Goal: Task Accomplishment & Management: Complete application form

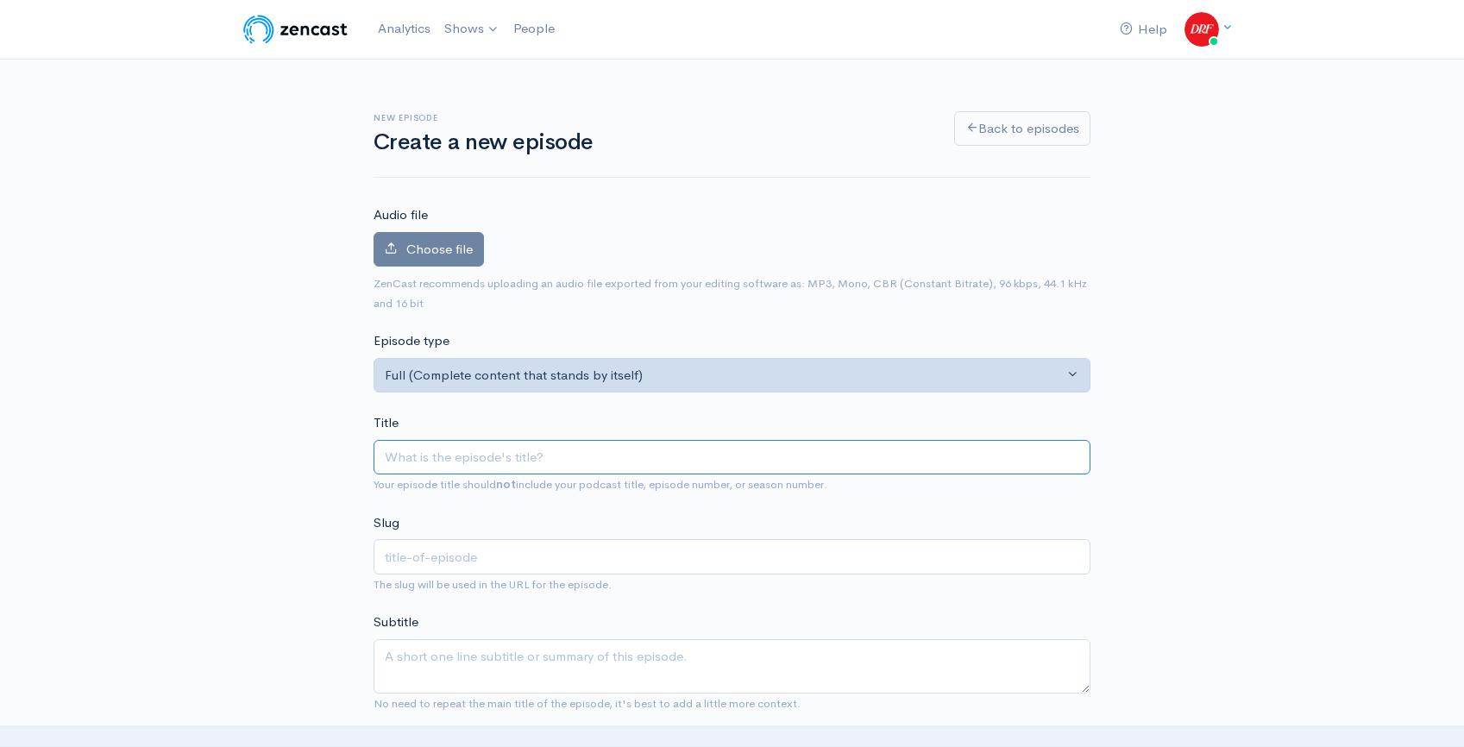
paste input "Perfect Sting Stakes @ Saratoga | DRF [DATE] ROTD | [DATE]"
type input "Perfect Sting Stakes @ Saratoga | DRF [DATE] ROTD | [DATE]"
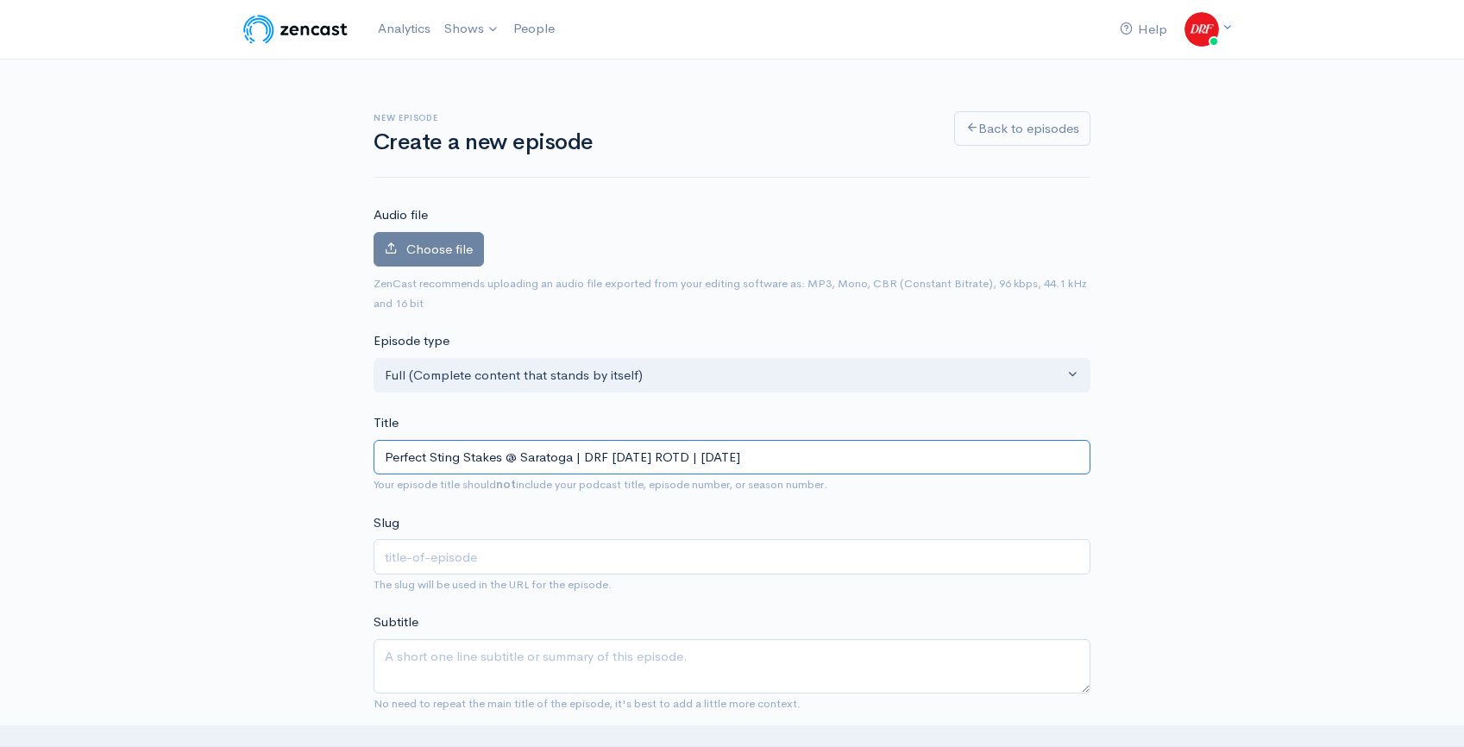
type input "perfect-sting-stakes-saratoga-drf-friday-rotd-august-29-2025"
type input "Perfect Sting Stakes @ Saratoga | DRF [DATE] ROTD | [DATE]"
click at [439, 236] on label "Choose file" at bounding box center [429, 249] width 110 height 35
click at [0, 0] on input "Choose file" at bounding box center [0, 0] width 0 height 0
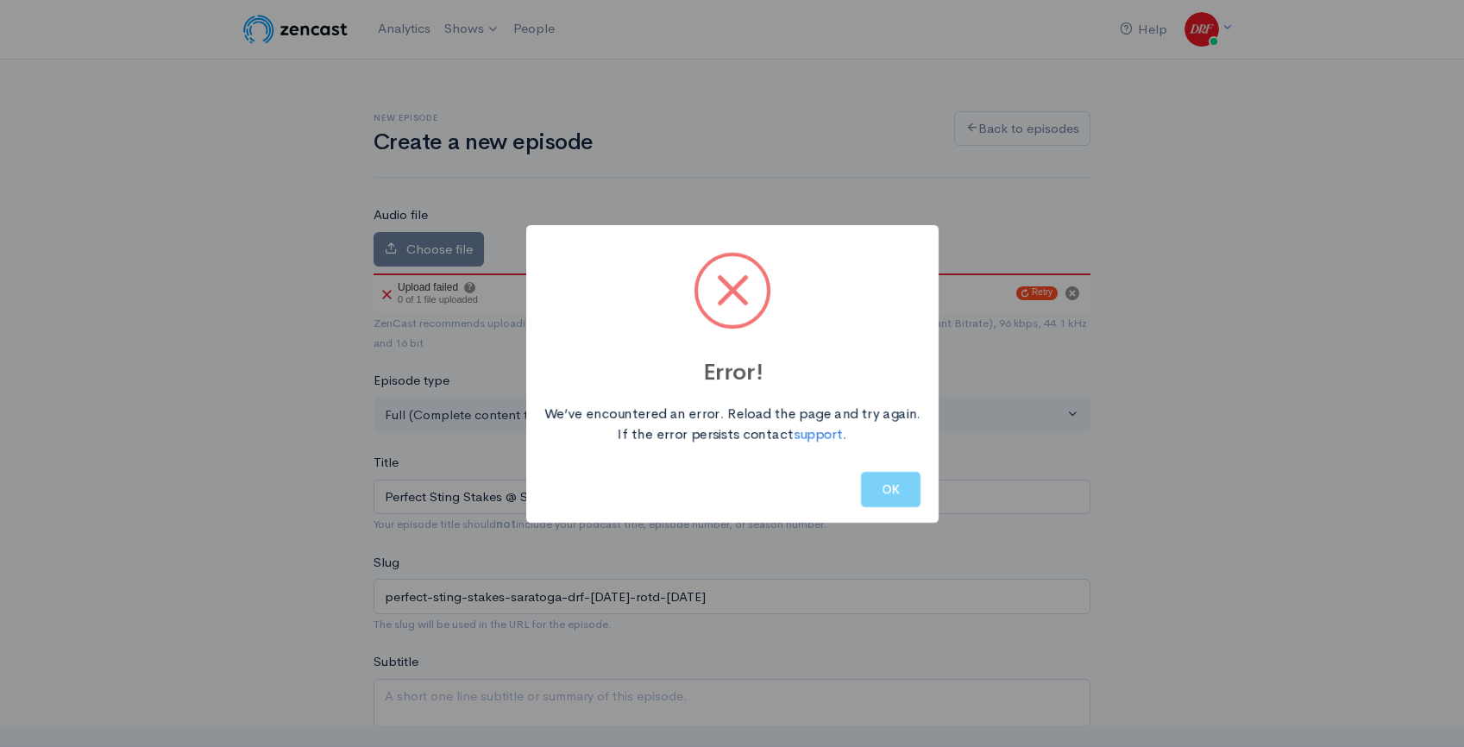
drag, startPoint x: 879, startPoint y: 487, endPoint x: 500, endPoint y: 229, distance: 457.7
click at [879, 487] on button "OK" at bounding box center [891, 489] width 60 height 35
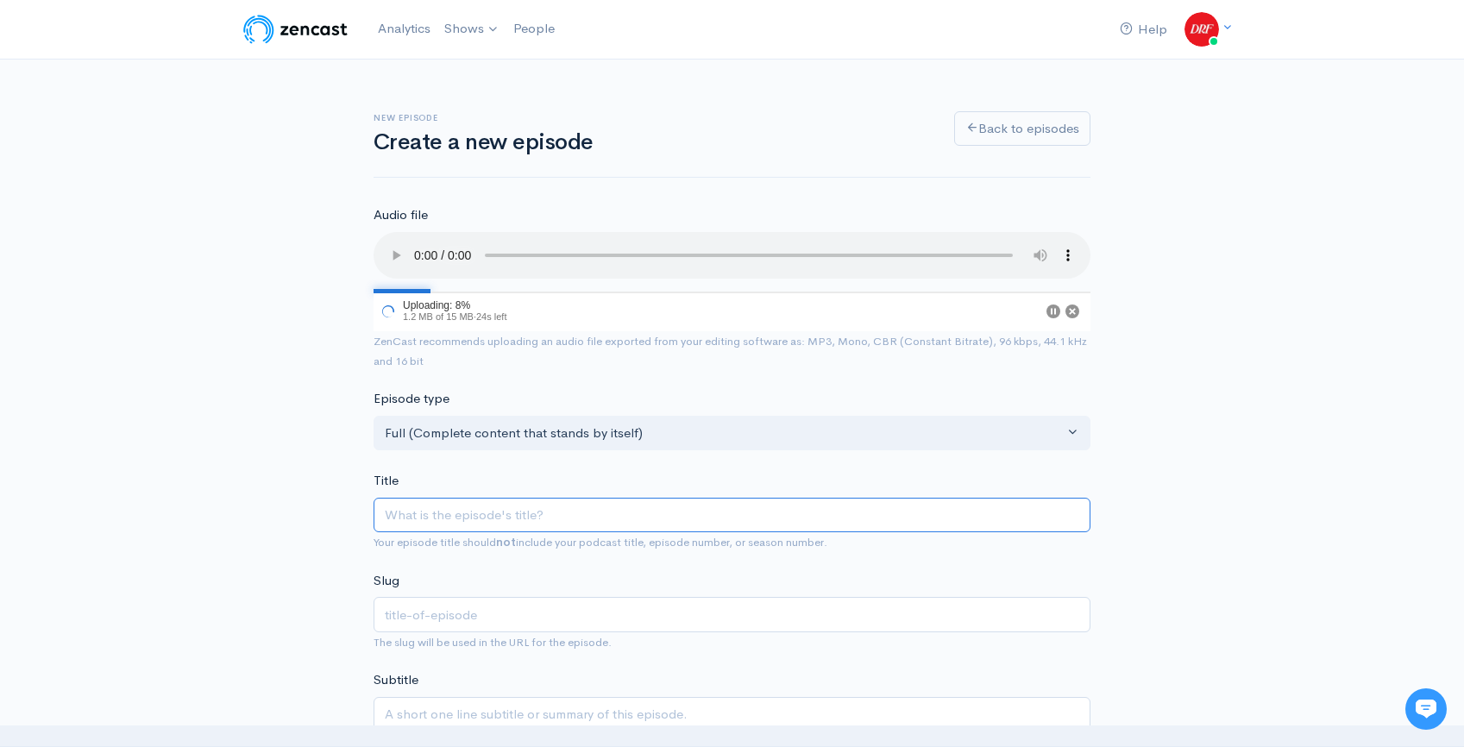
click at [530, 519] on input "Title" at bounding box center [732, 515] width 717 height 35
paste input "Perfect Sting Stakes @ Saratoga | DRF [DATE] ROTD | [DATE]"
type input "Perfect Sting Stakes @ Saratoga | DRF [DATE] ROTD | [DATE]"
type input "perfect-sting-stakes-saratoga-drf-friday-rotd-august-29-2025"
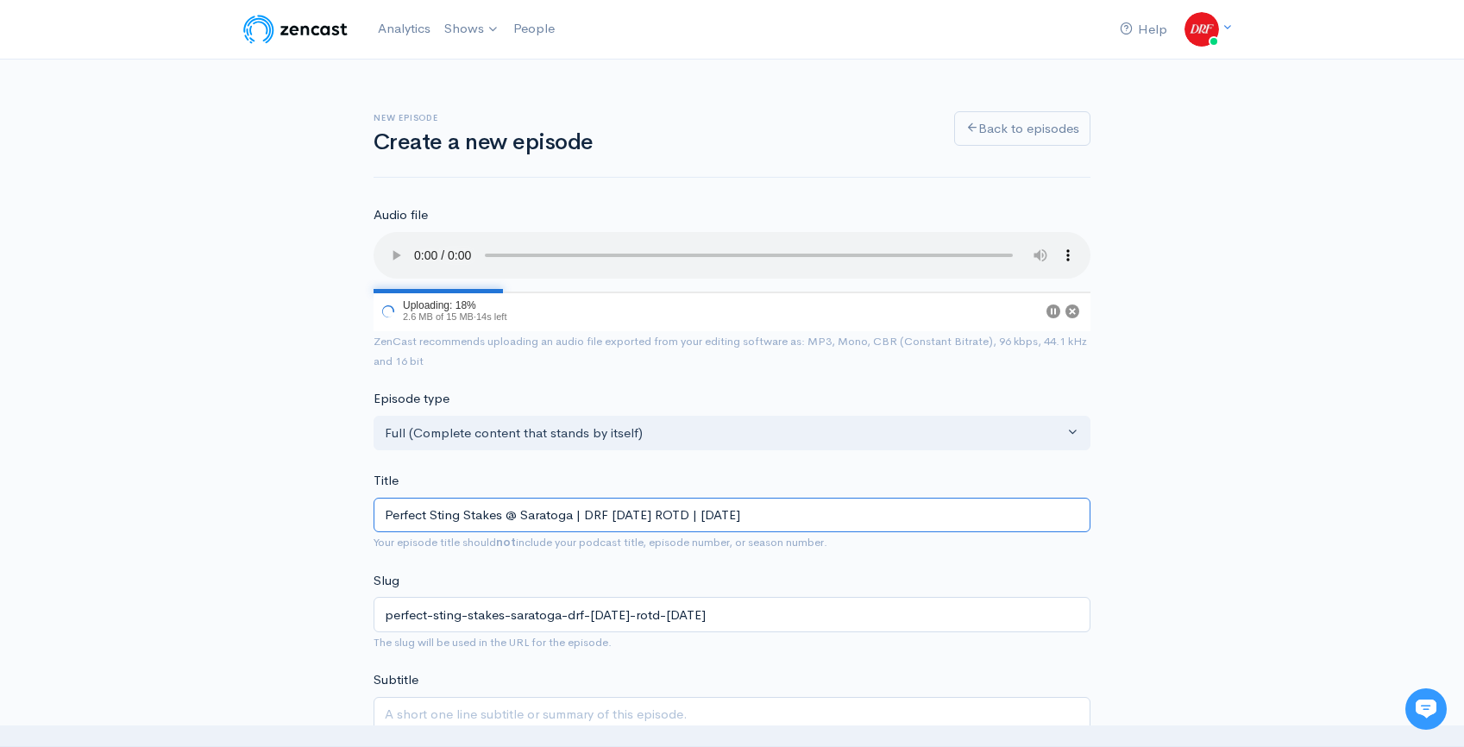
type input "Perfect Sting Stakes @ Saratoga | DRF [DATE] ROTD | [DATE]"
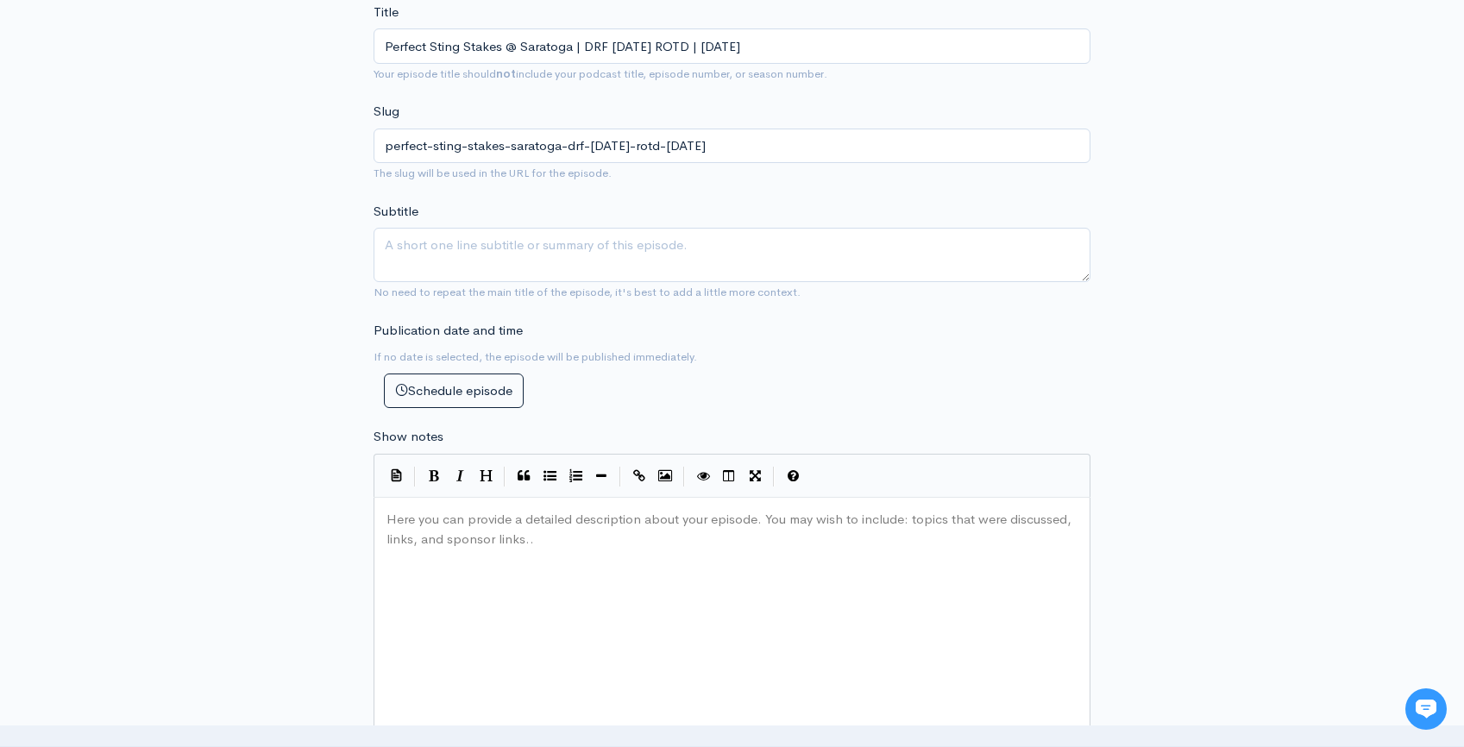
scroll to position [547, 0]
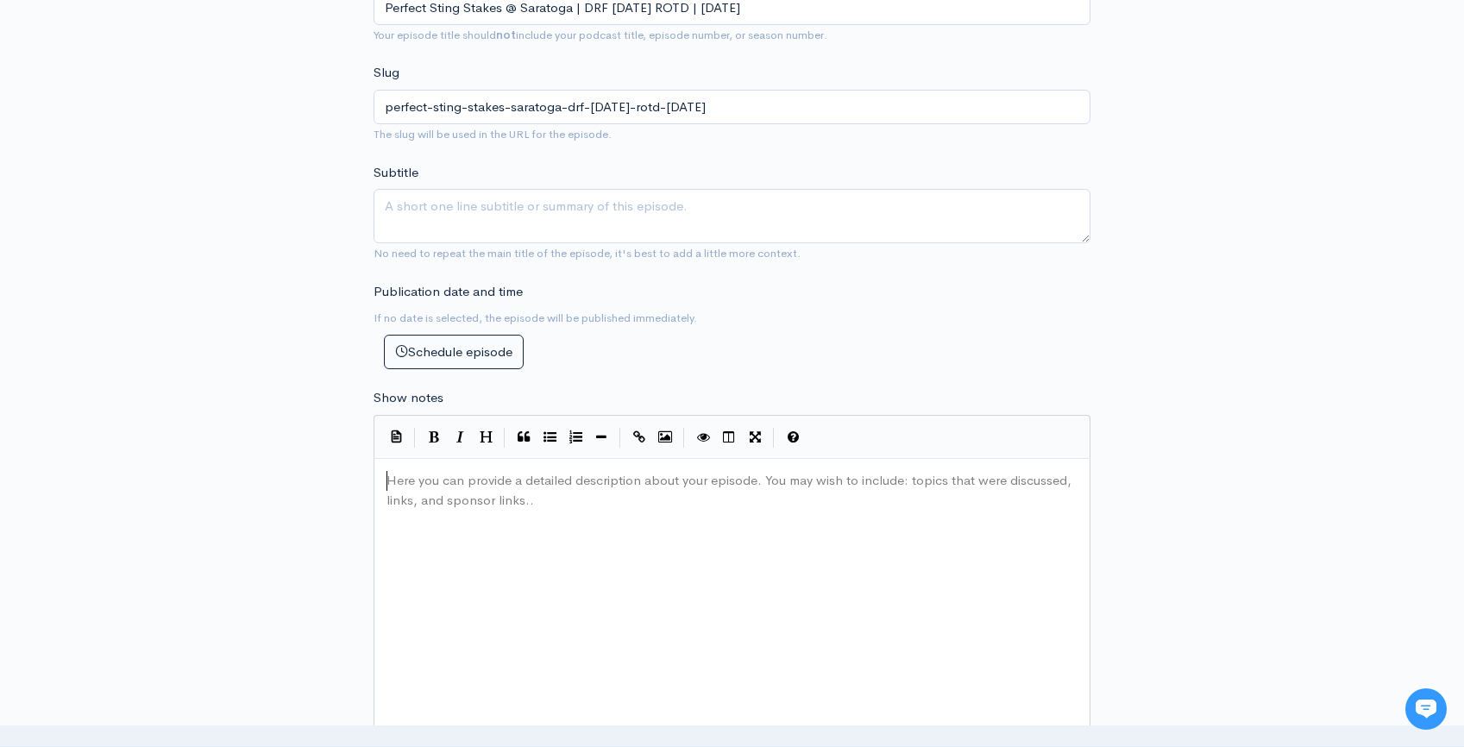
click at [548, 518] on div "Here you can provide a detailed description about your episode. You may wish to…" at bounding box center [753, 619] width 741 height 302
click at [1202, 431] on div "New episode Create a new episode Back to episodes Audio file Choose file Perfec…" at bounding box center [732, 413] width 983 height 1801
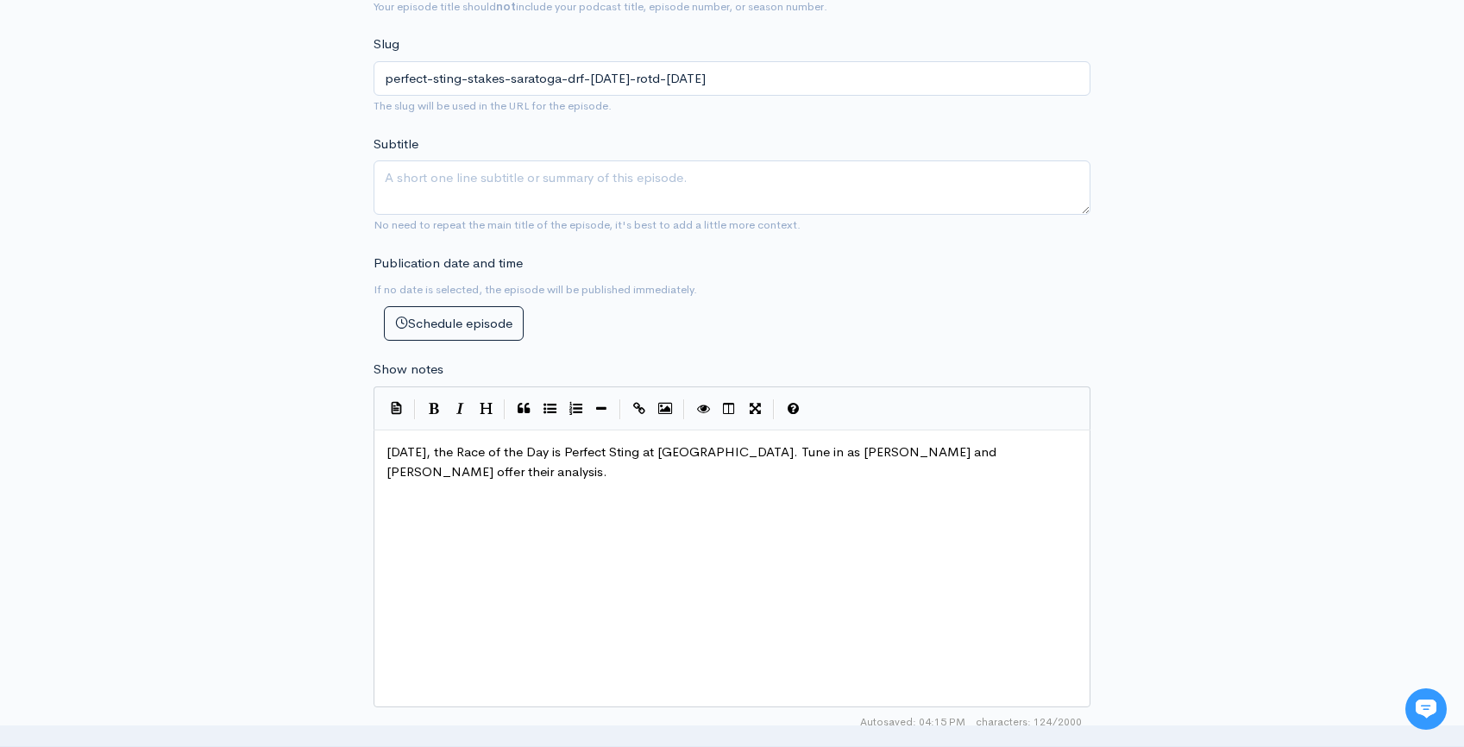
scroll to position [1045, 0]
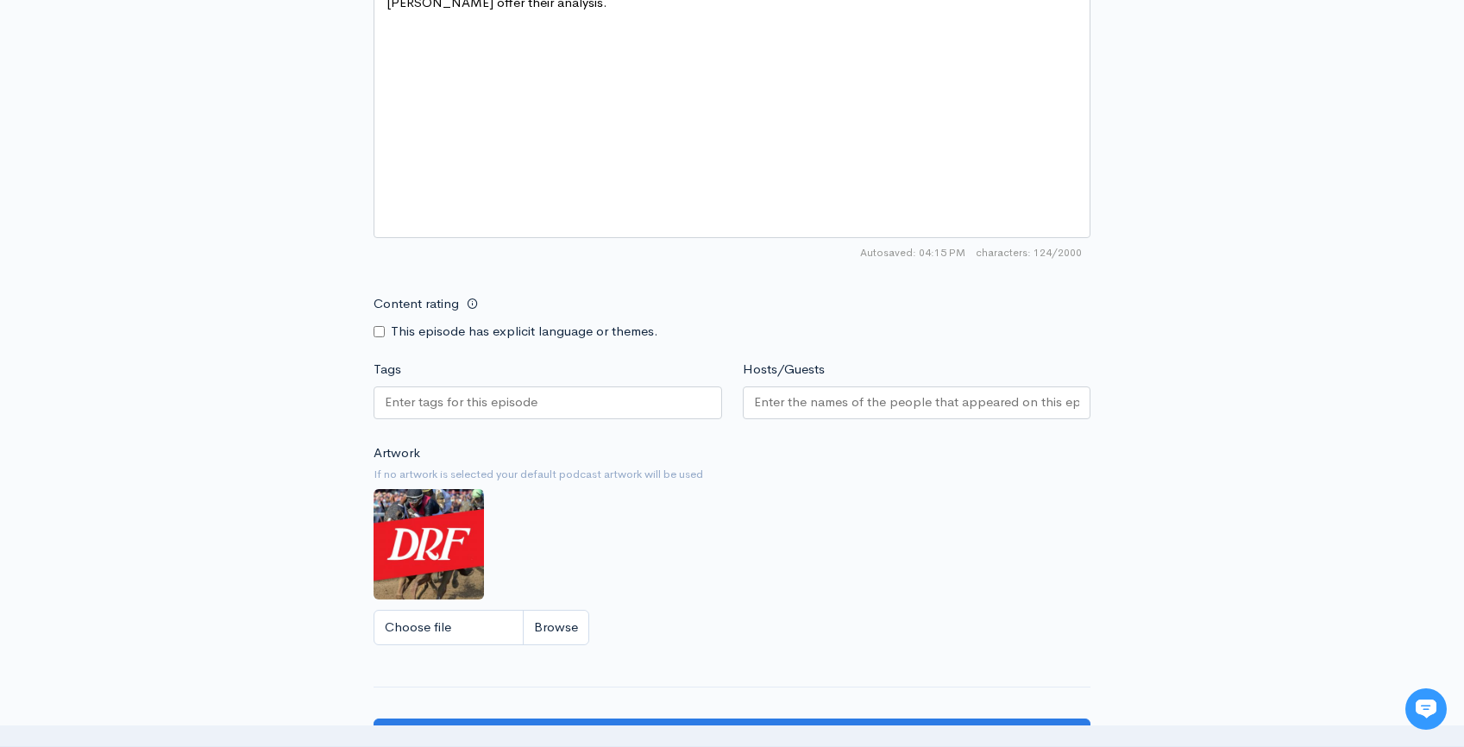
click at [528, 405] on input "Tags" at bounding box center [462, 402] width 155 height 20
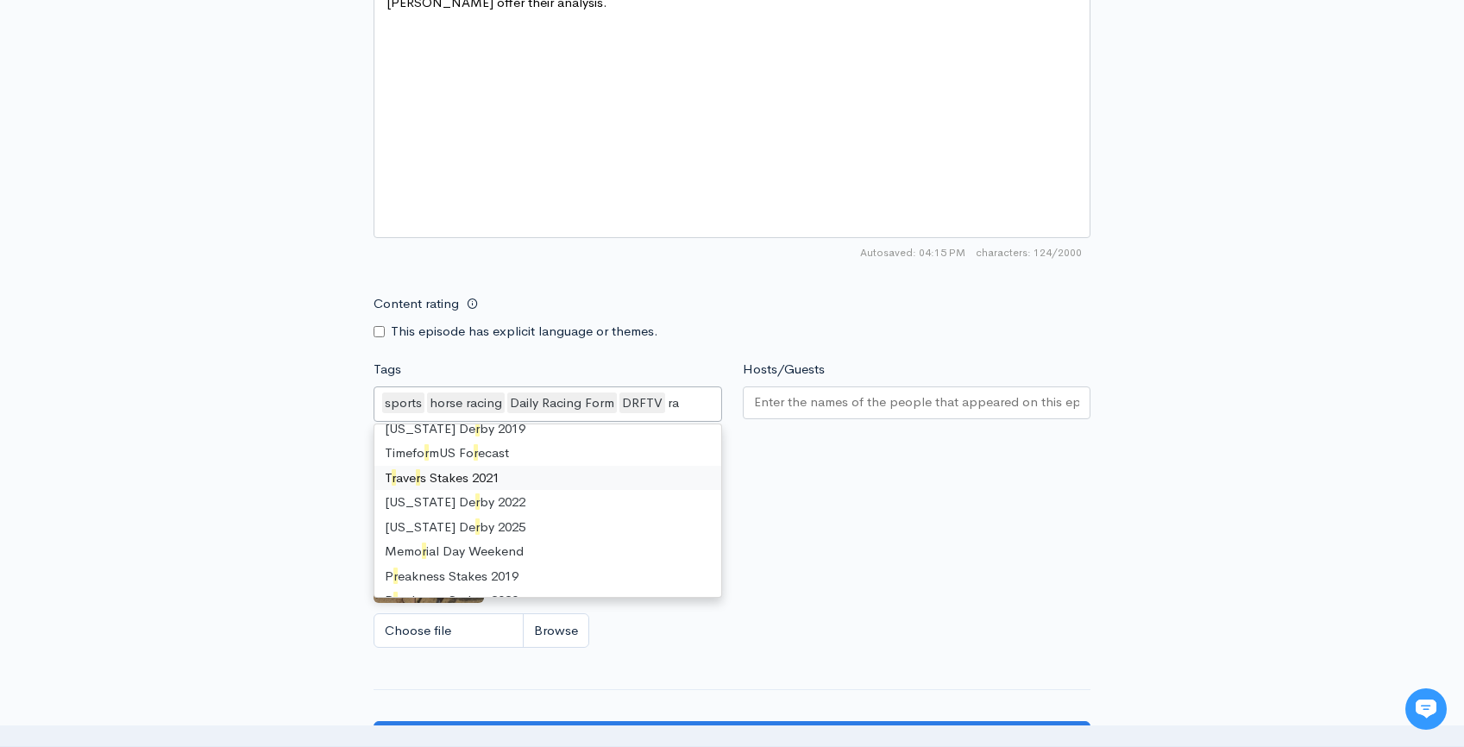
scroll to position [52, 0]
type input "rac"
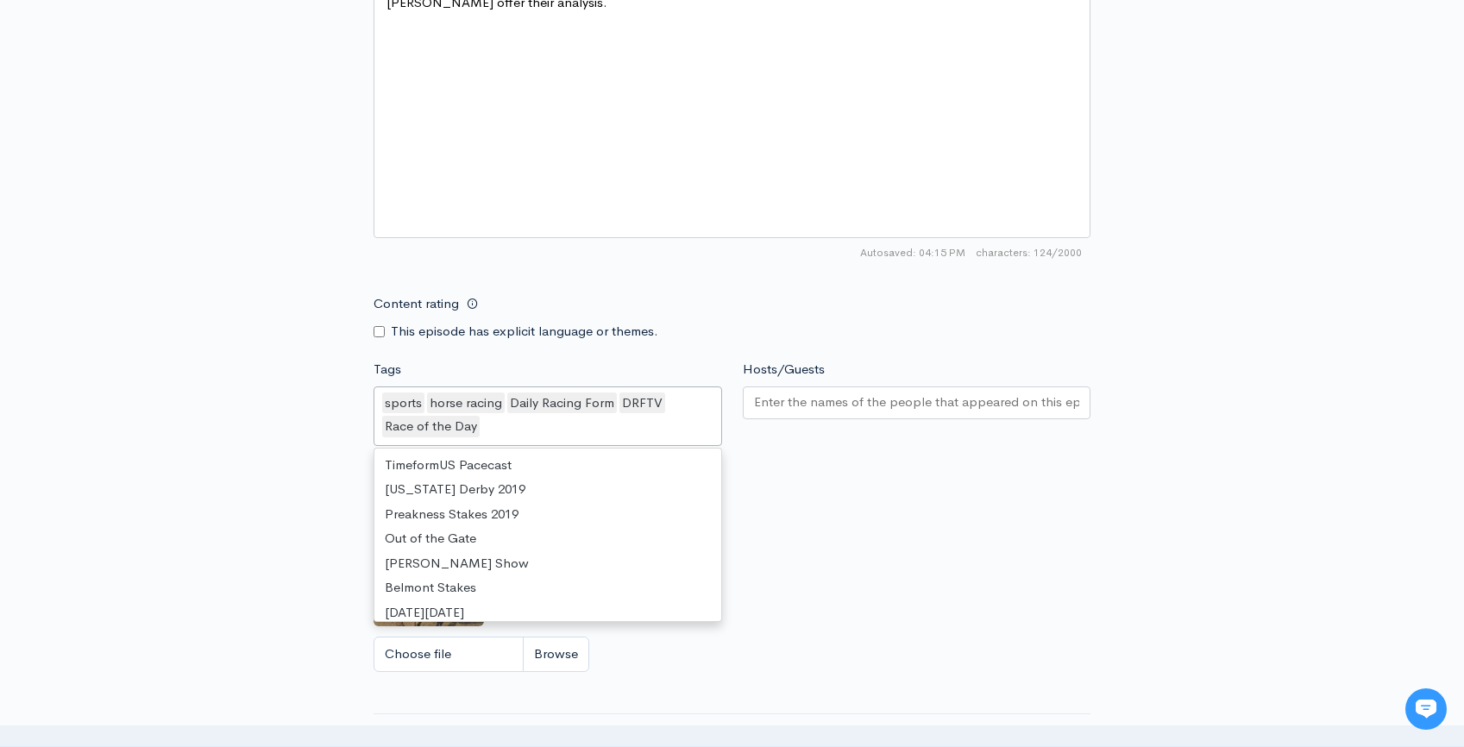
scroll to position [1512, 0]
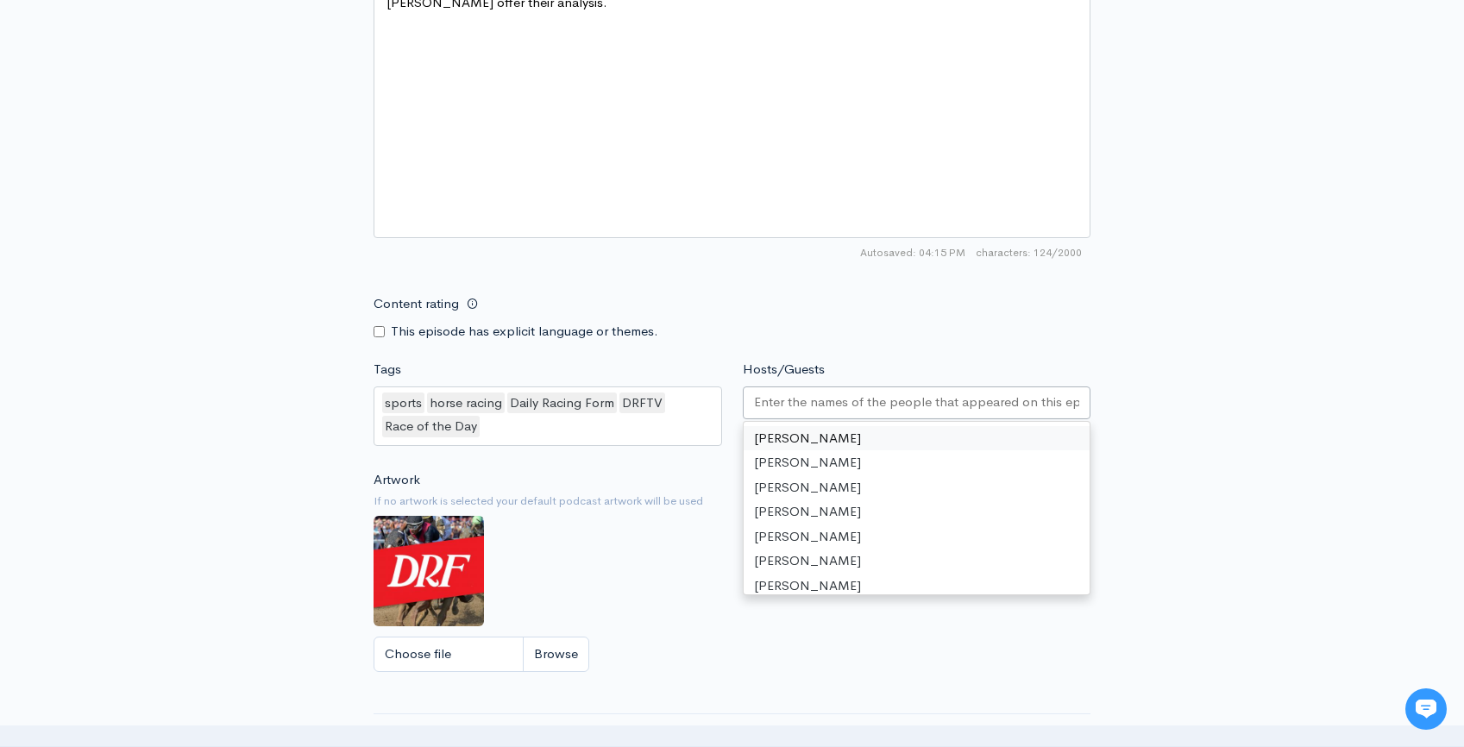
click at [857, 405] on input "Hosts/Guests" at bounding box center [917, 402] width 326 height 20
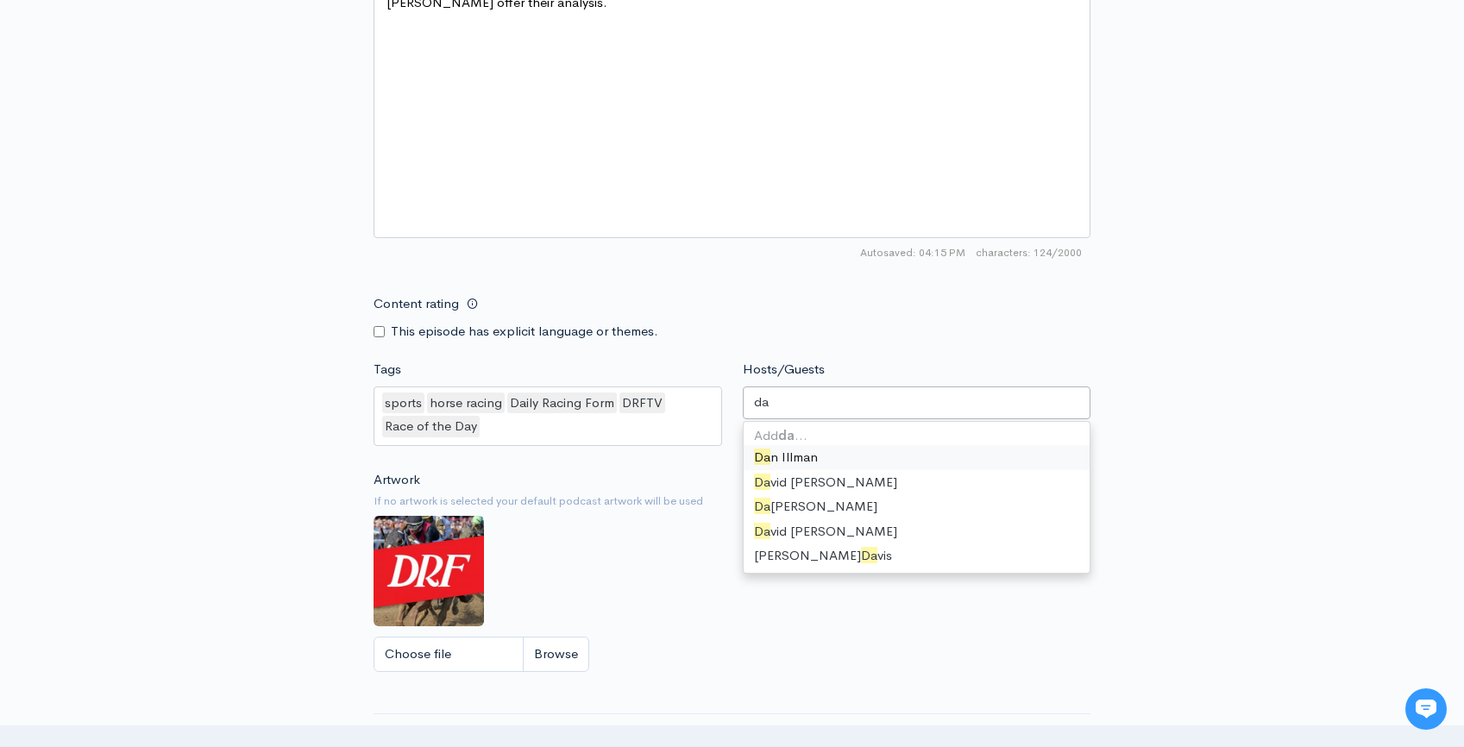
type input "dav"
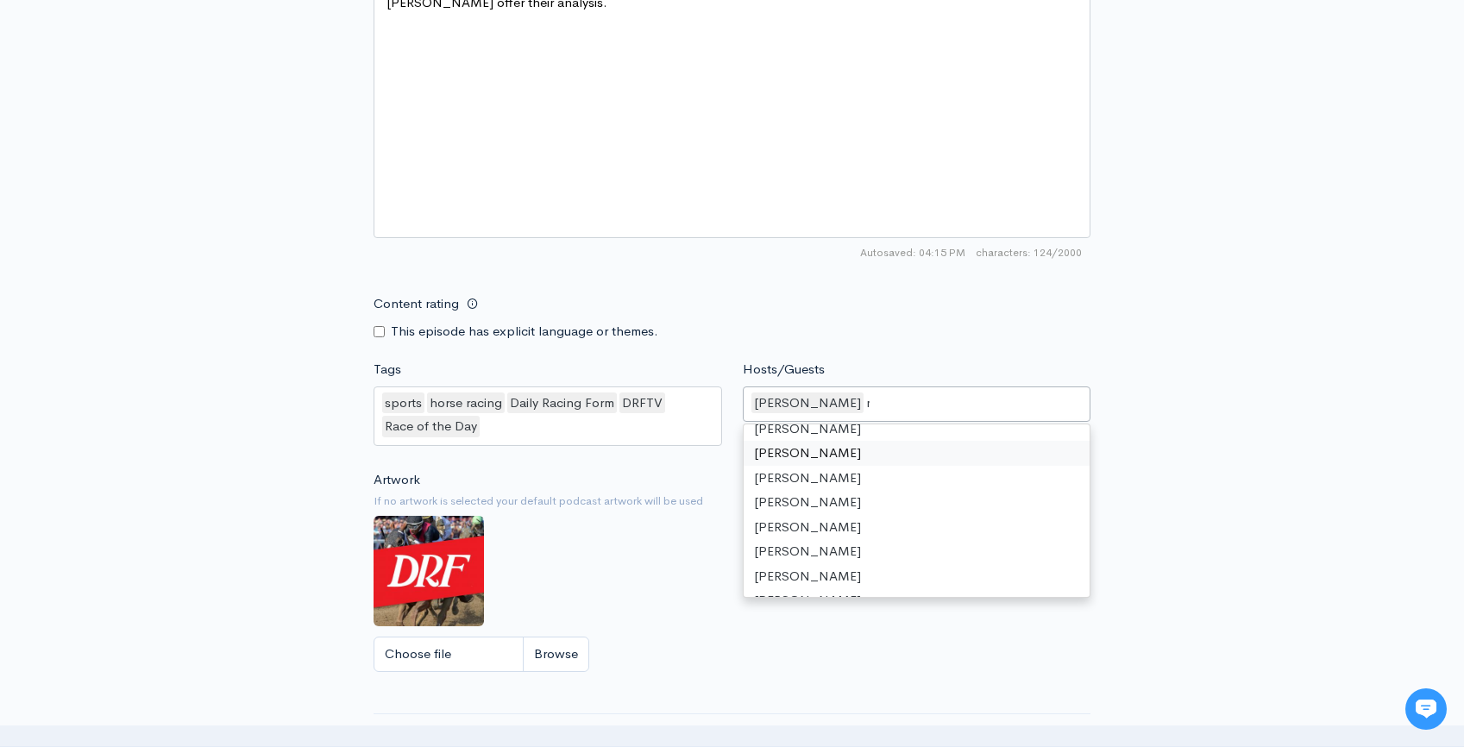
scroll to position [23, 0]
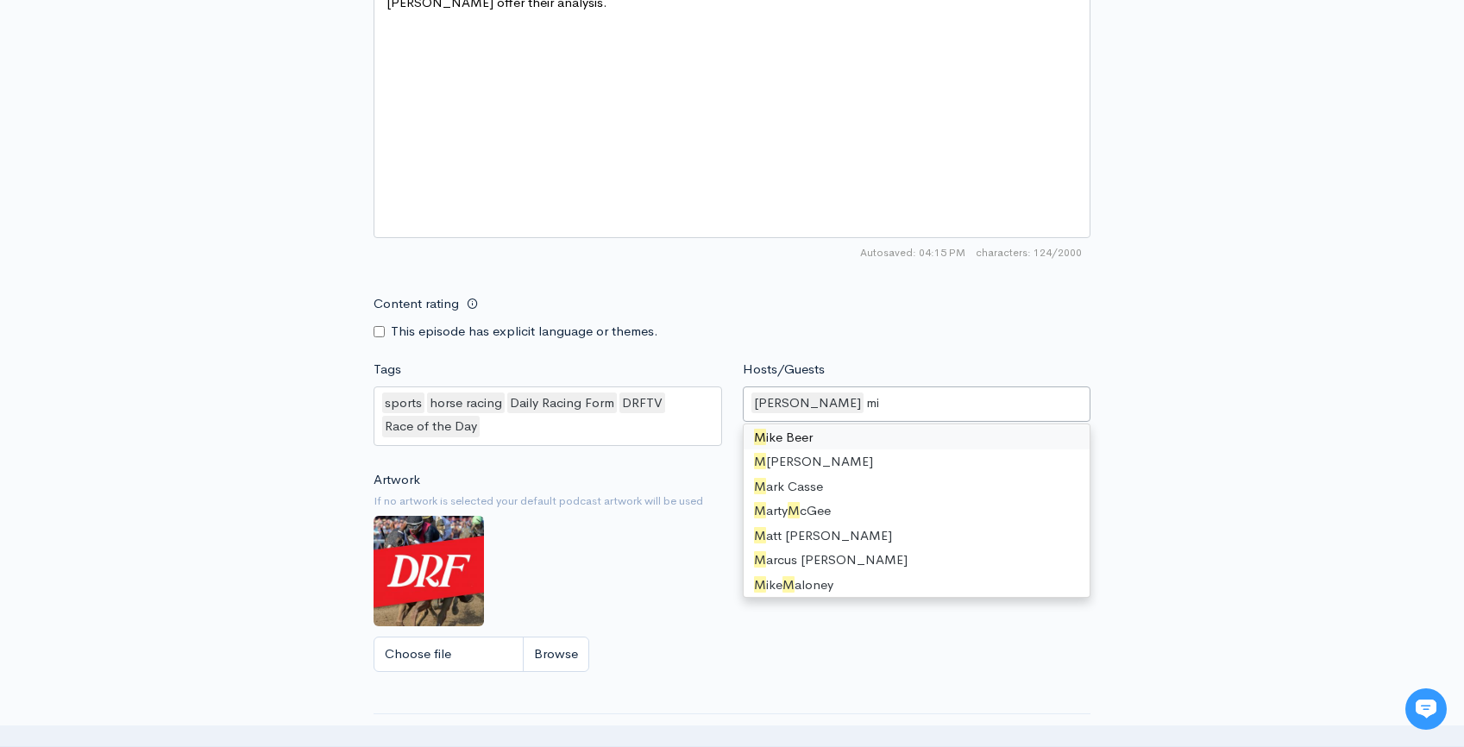
type input "mike"
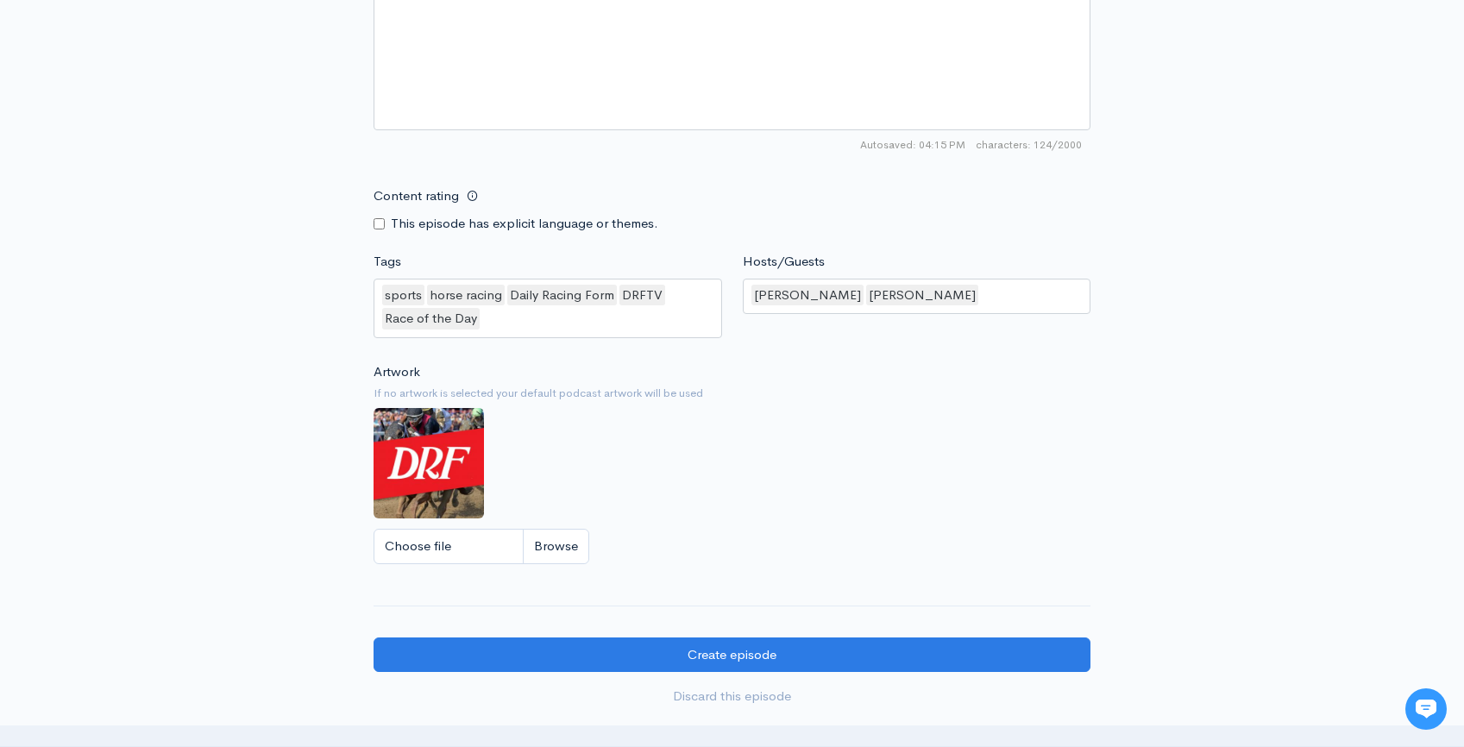
scroll to position [1365, 0]
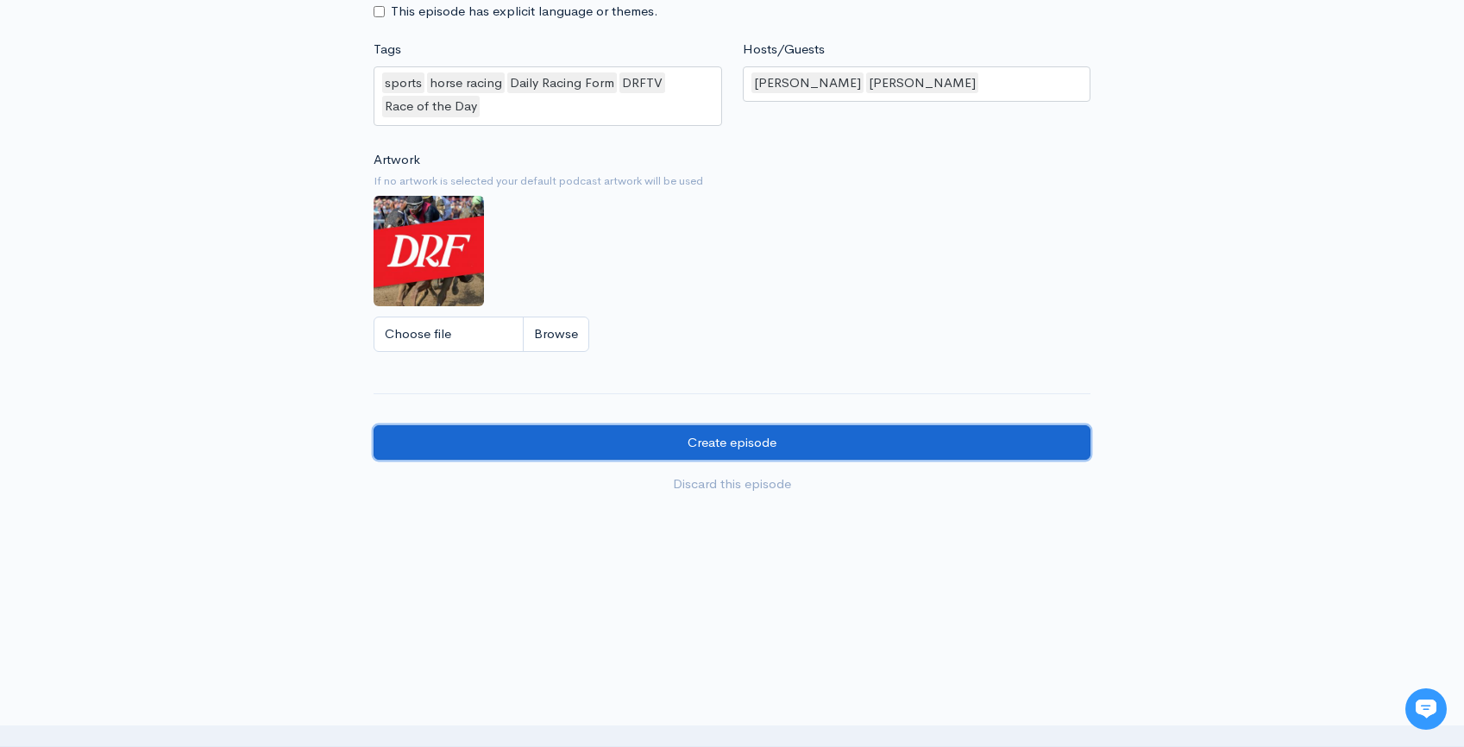
click at [898, 447] on input "Create episode" at bounding box center [732, 442] width 717 height 35
